Goal: Check status

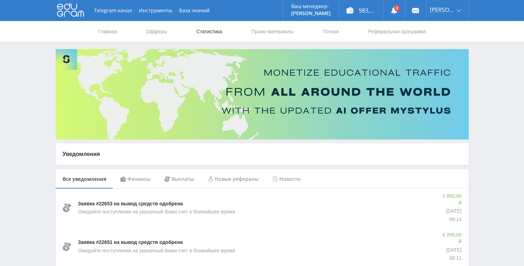
click at [213, 35] on link "Статистика" at bounding box center [209, 31] width 27 height 21
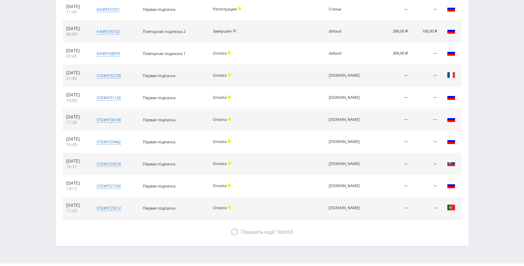
scroll to position [322, 0]
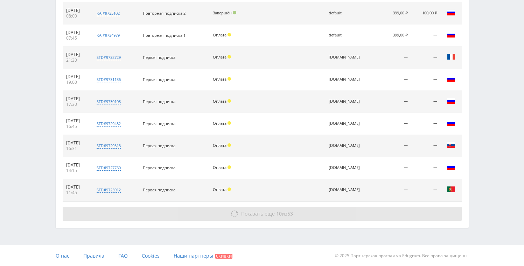
click at [290, 217] on button "Показать ещё 10 из 53" at bounding box center [262, 214] width 399 height 14
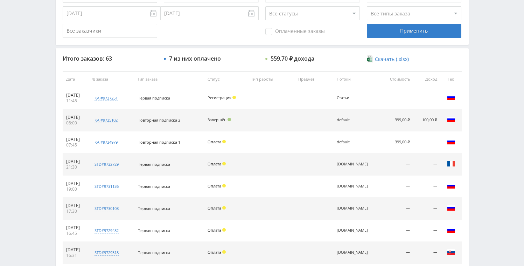
scroll to position [113, 0]
